Goal: Navigation & Orientation: Find specific page/section

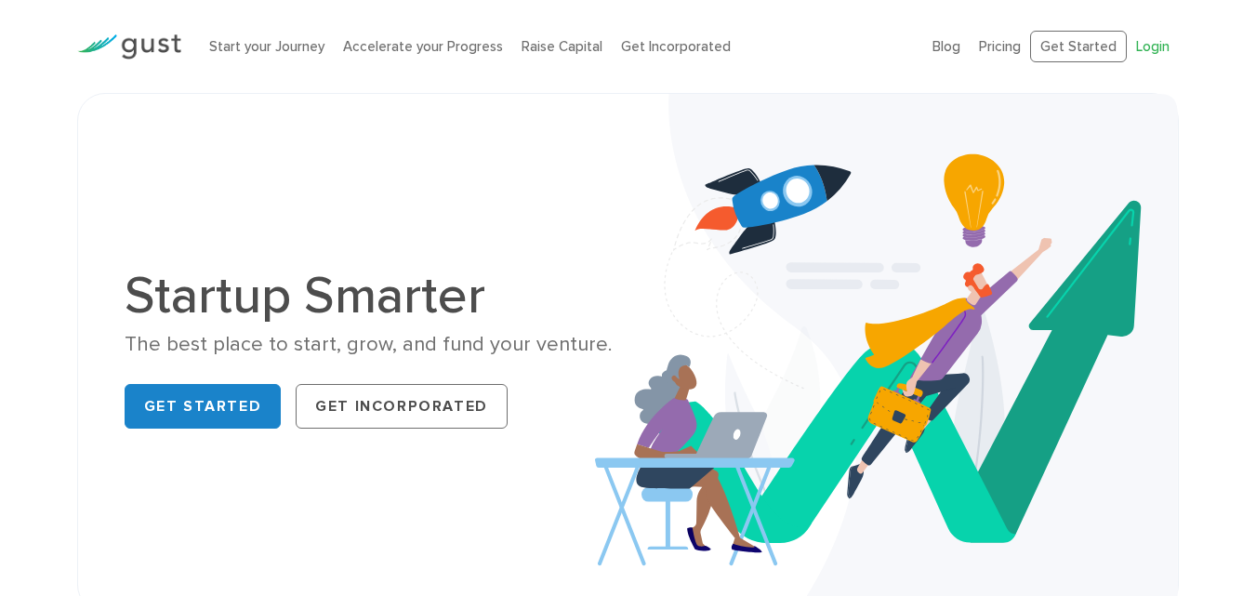
click at [1151, 49] on link "Login" at bounding box center [1152, 46] width 33 height 17
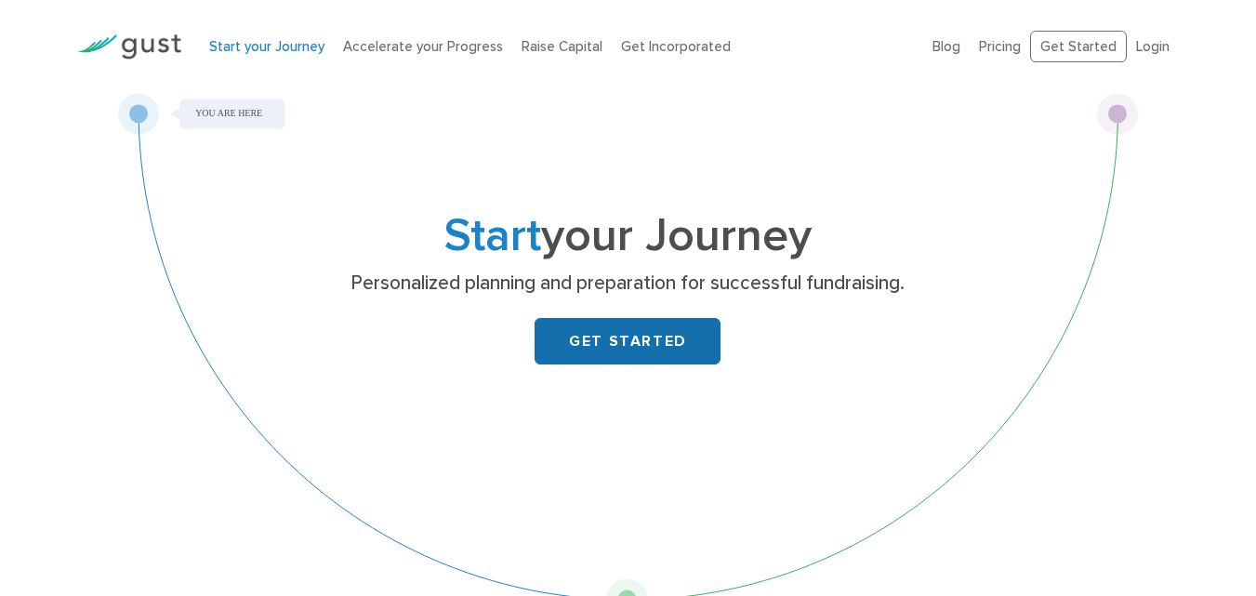
click at [593, 356] on link "GET STARTED" at bounding box center [627, 341] width 186 height 46
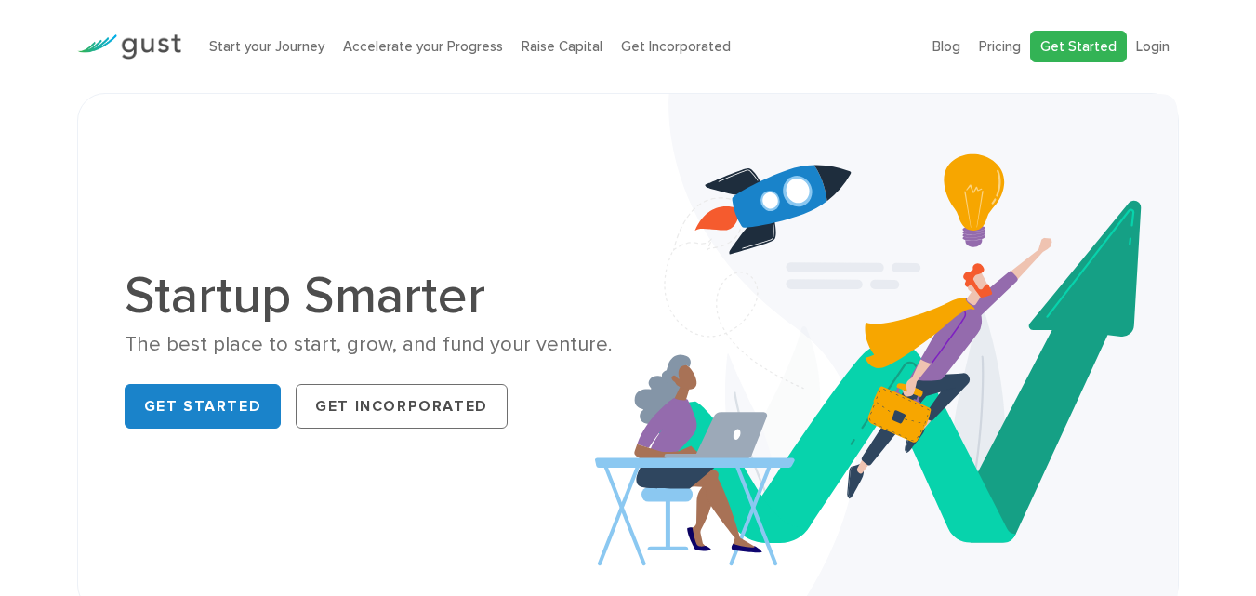
click at [1076, 46] on link "Get Started" at bounding box center [1078, 47] width 97 height 33
